Goal: Transaction & Acquisition: Purchase product/service

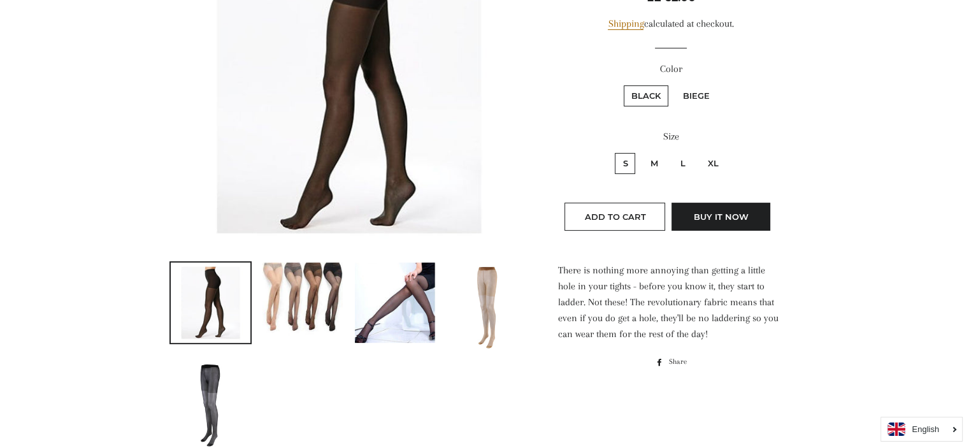
scroll to position [255, 0]
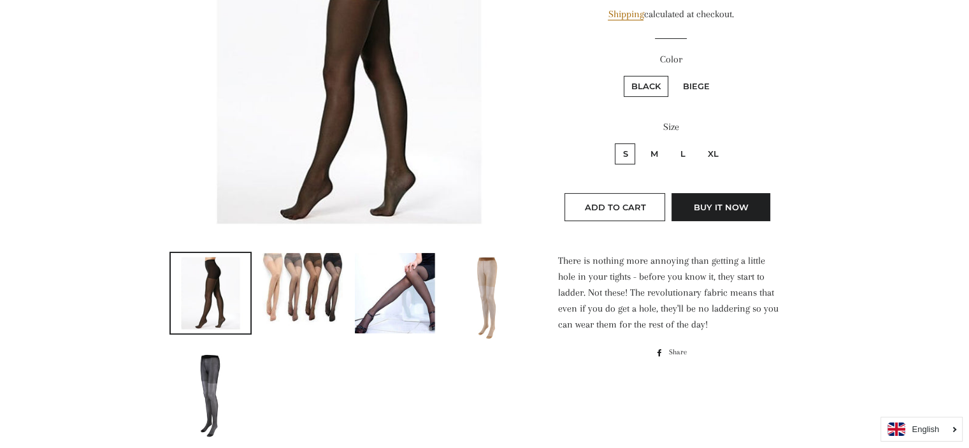
click at [316, 266] on img at bounding box center [302, 293] width 80 height 80
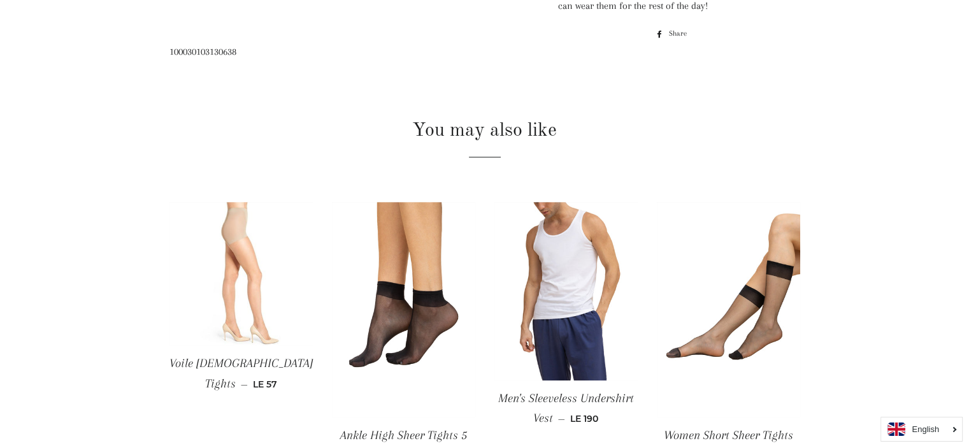
scroll to position [637, 0]
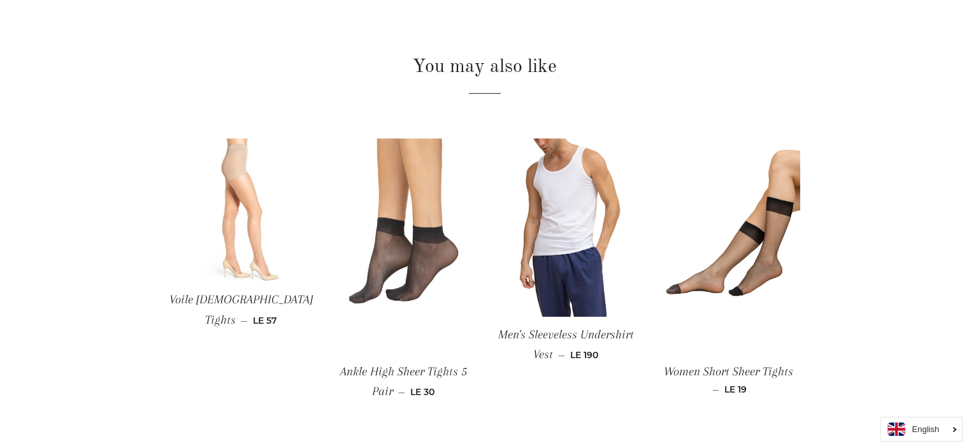
click at [410, 164] on img at bounding box center [403, 245] width 143 height 215
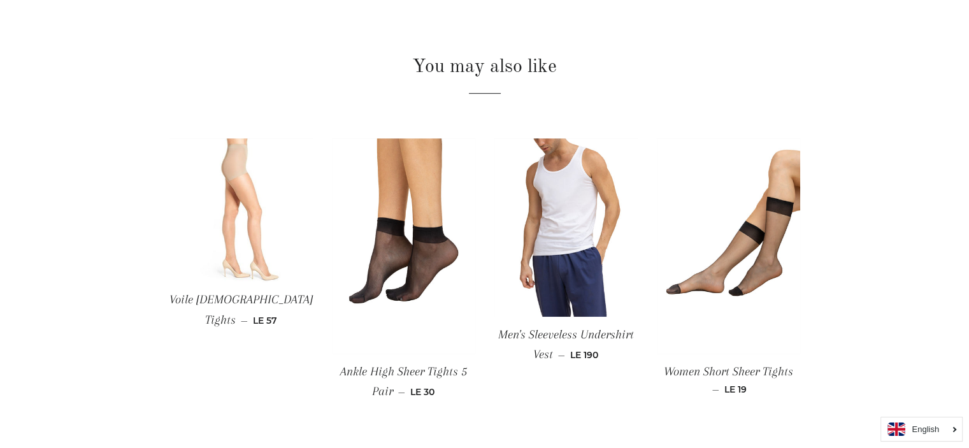
scroll to position [701, 0]
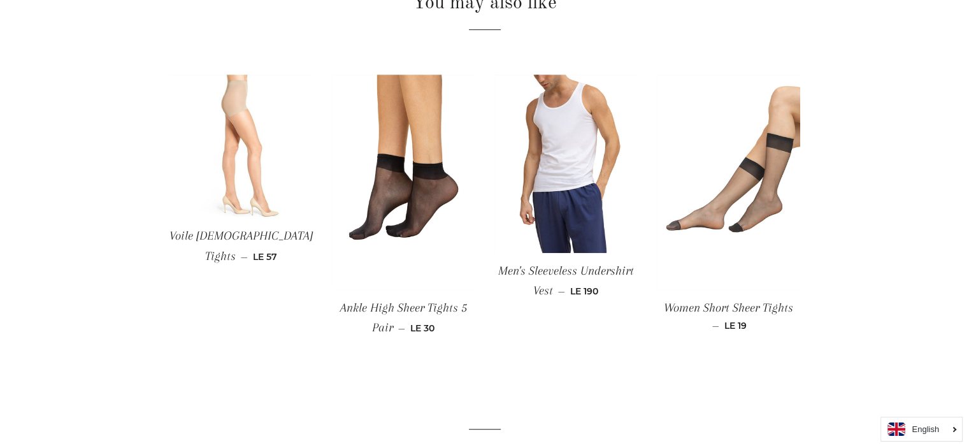
click at [765, 152] on img at bounding box center [728, 182] width 143 height 215
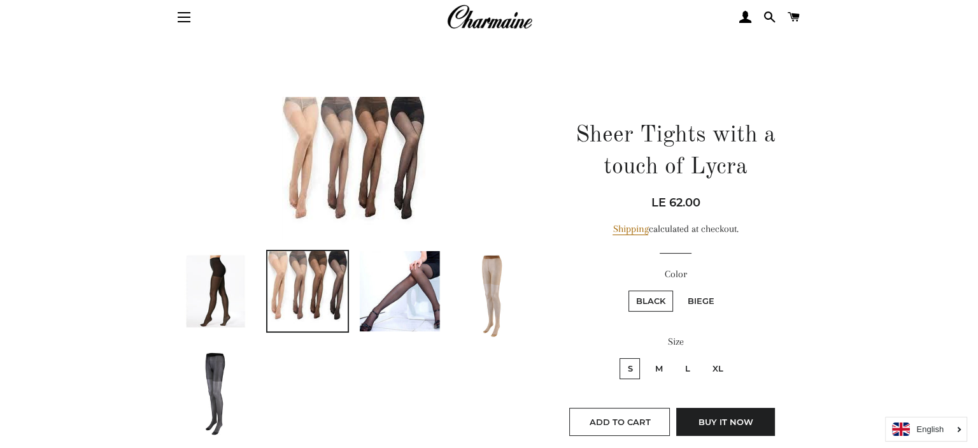
scroll to position [0, 0]
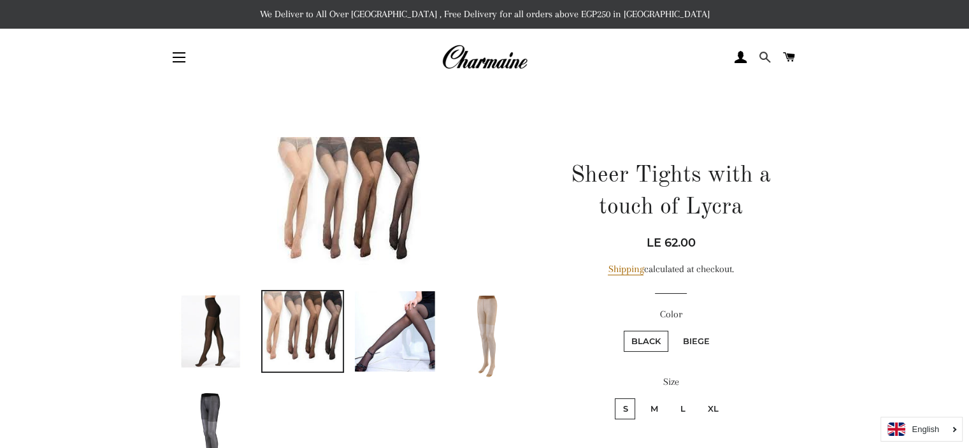
click at [762, 53] on span at bounding box center [764, 57] width 12 height 19
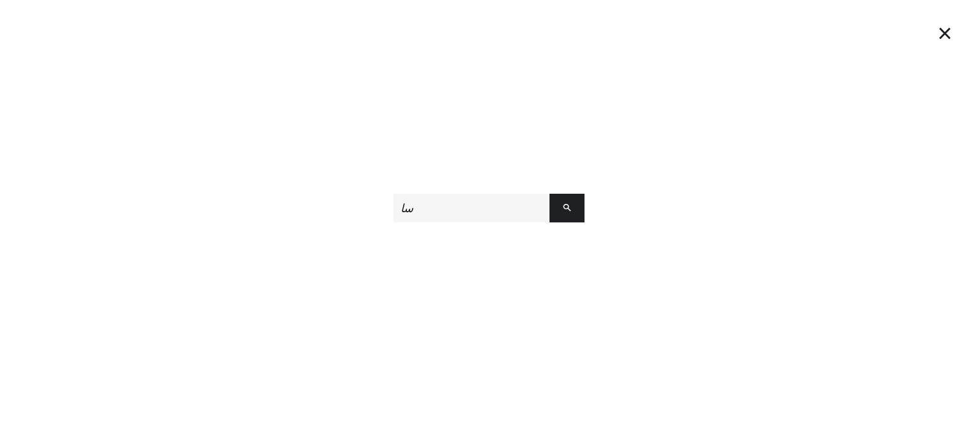
type input "س"
type input "sheer"
click at [550, 194] on button "Search" at bounding box center [567, 208] width 35 height 29
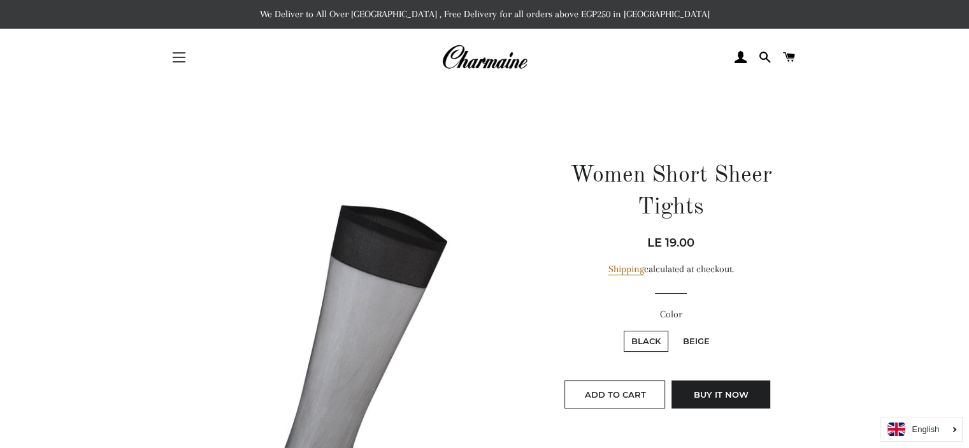
click at [180, 53] on button "Site navigation" at bounding box center [179, 57] width 32 height 32
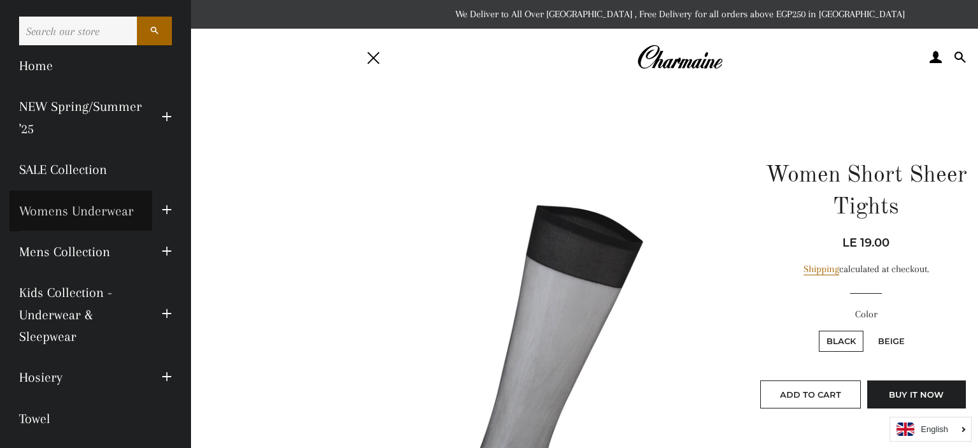
click at [85, 203] on link "Womens Underwear" at bounding box center [81, 210] width 143 height 41
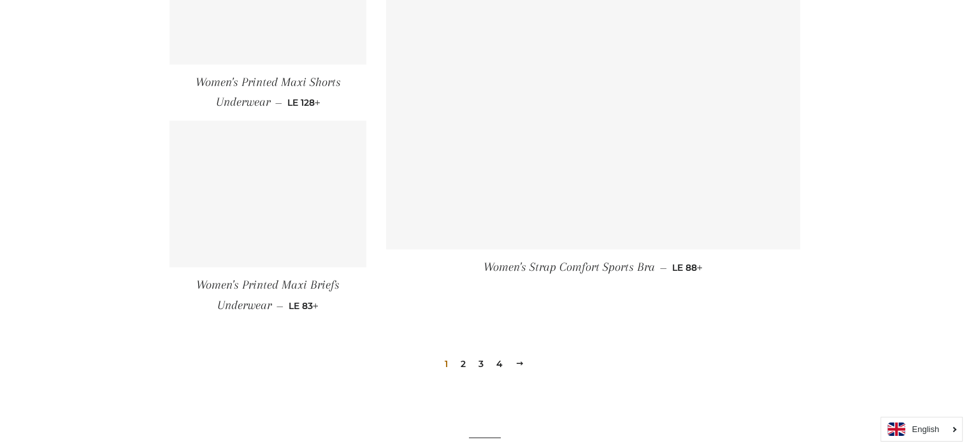
scroll to position [1609, 0]
